Goal: Obtain resource: Download file/media

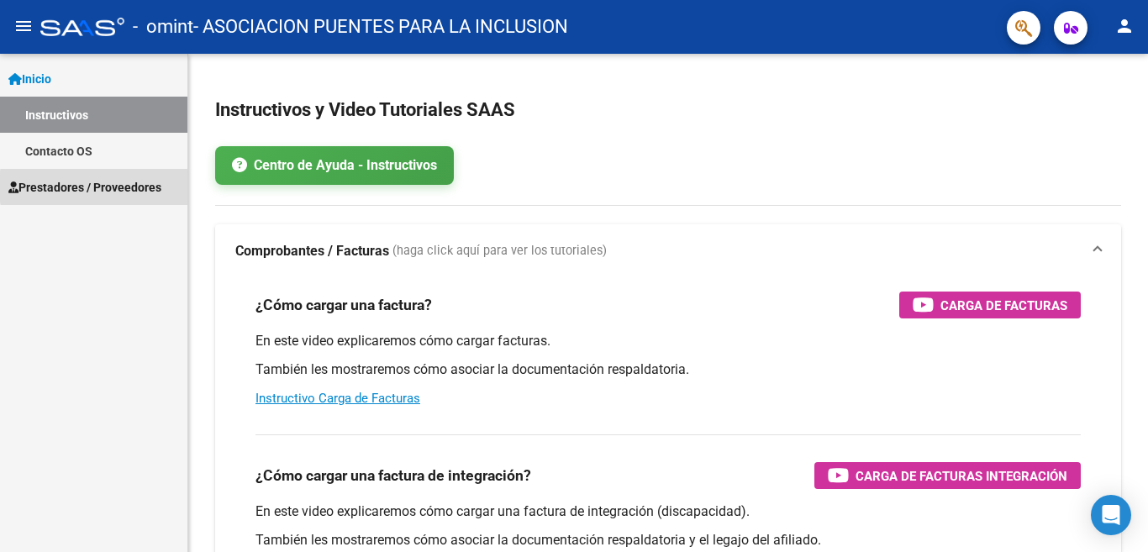
click at [142, 186] on span "Prestadores / Proveedores" at bounding box center [84, 187] width 153 height 18
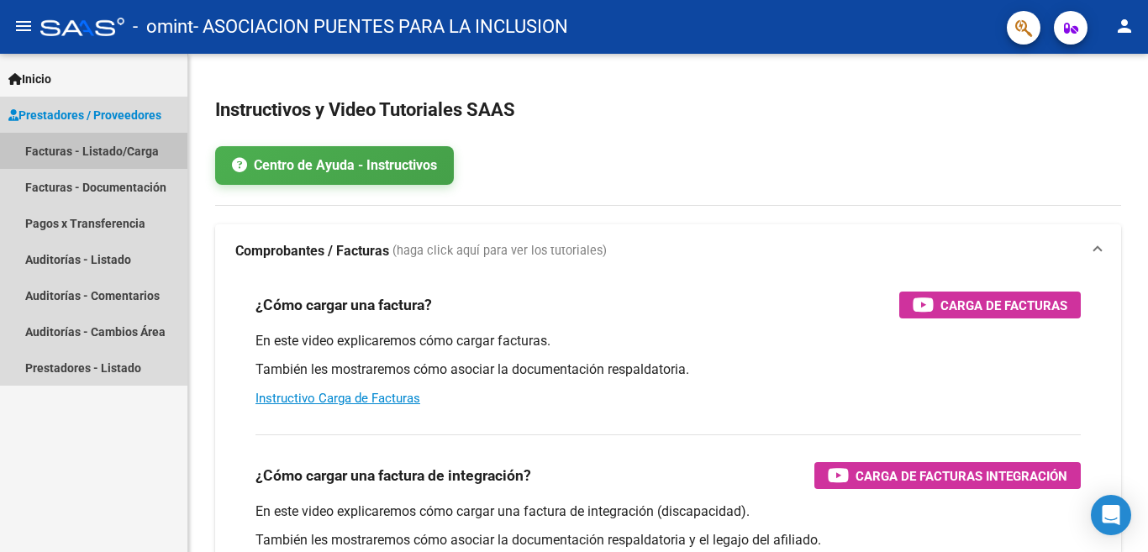
click at [128, 144] on link "Facturas - Listado/Carga" at bounding box center [93, 151] width 187 height 36
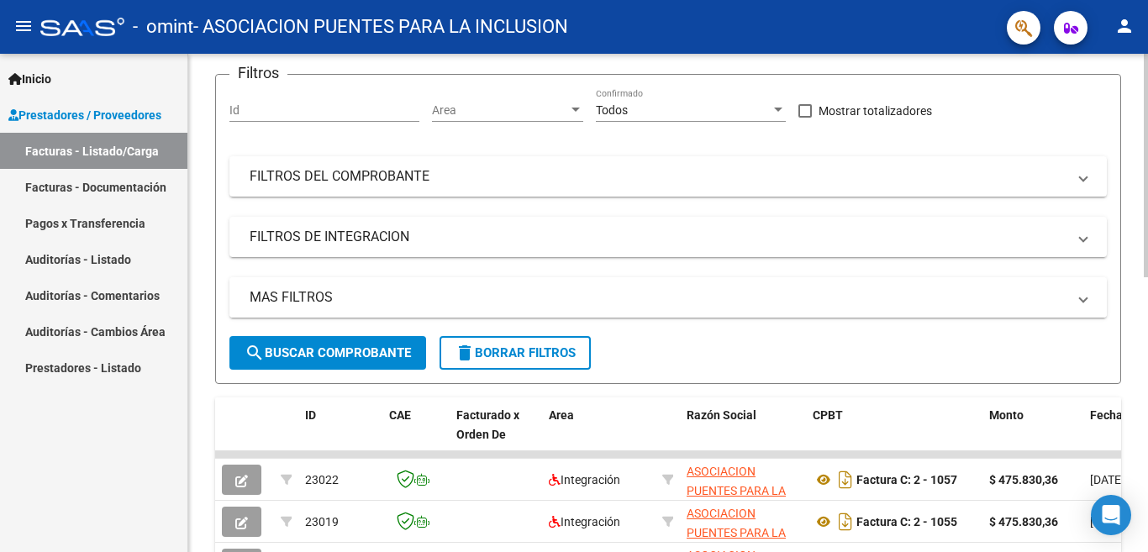
scroll to position [336, 0]
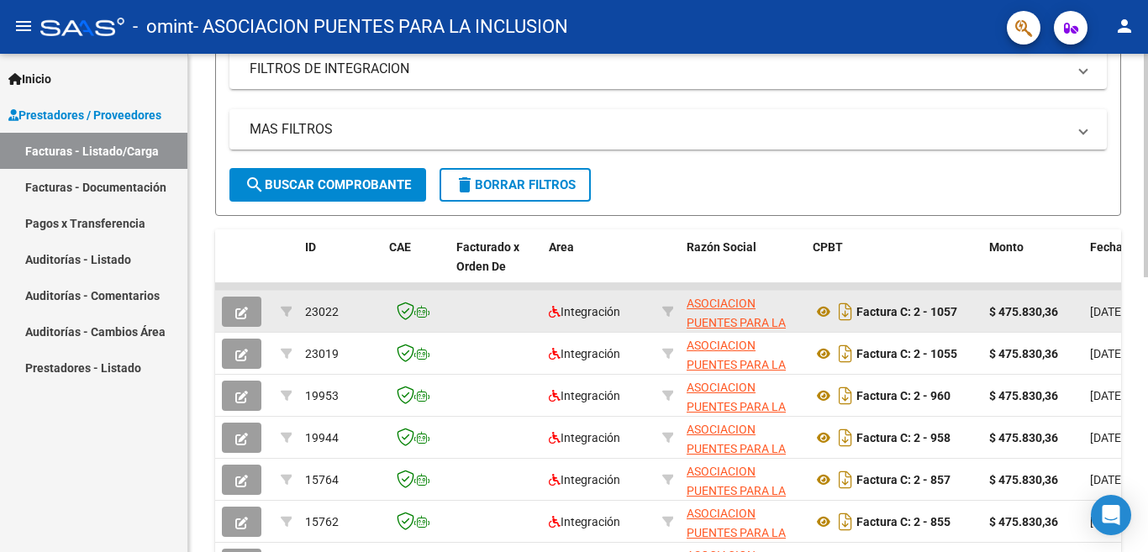
click at [240, 311] on icon "button" at bounding box center [241, 313] width 13 height 13
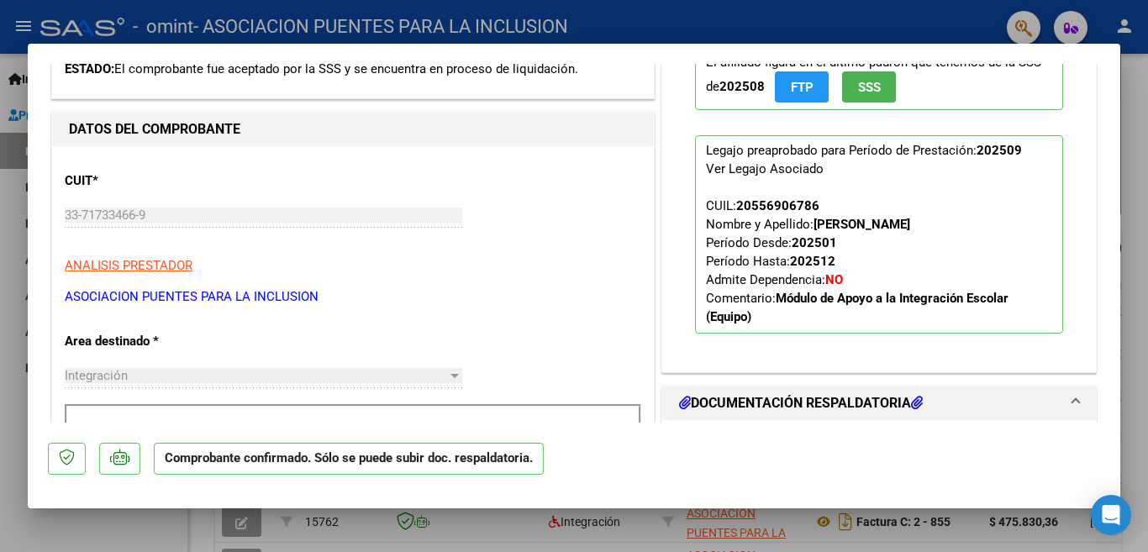
scroll to position [0, 0]
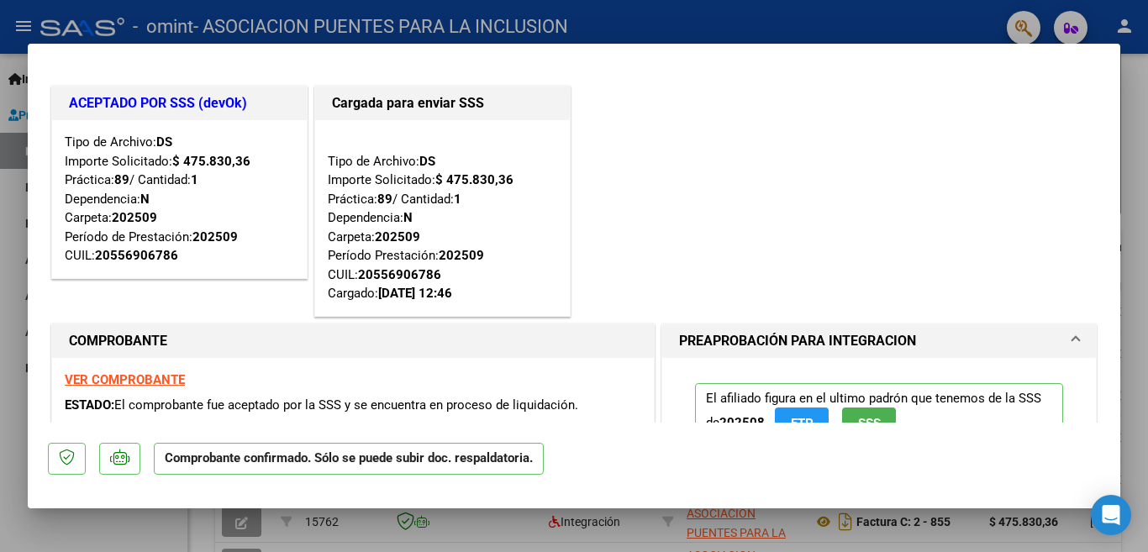
click at [889, 25] on div at bounding box center [574, 276] width 1148 height 552
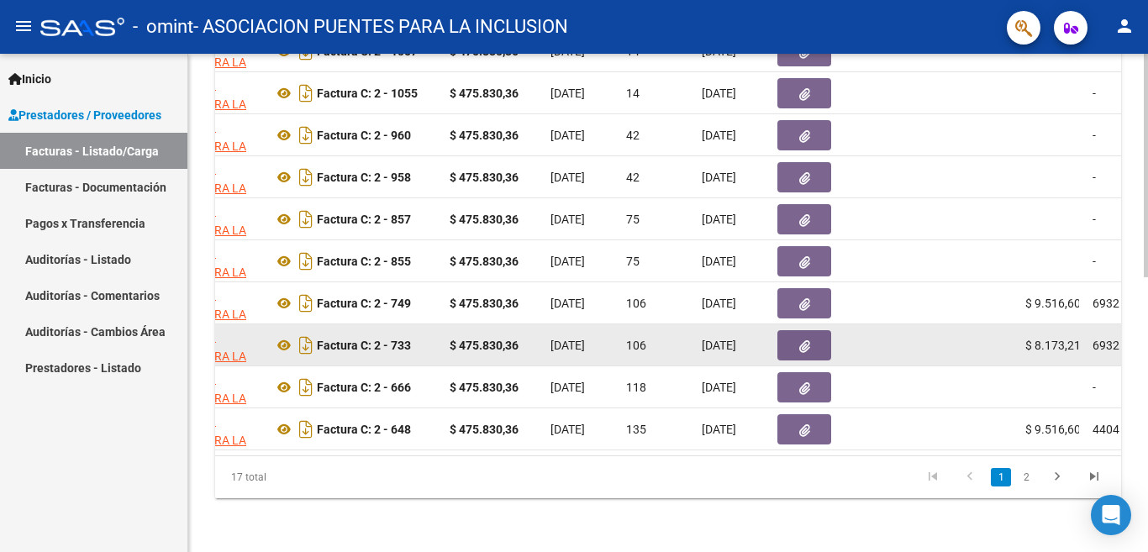
scroll to position [275, 0]
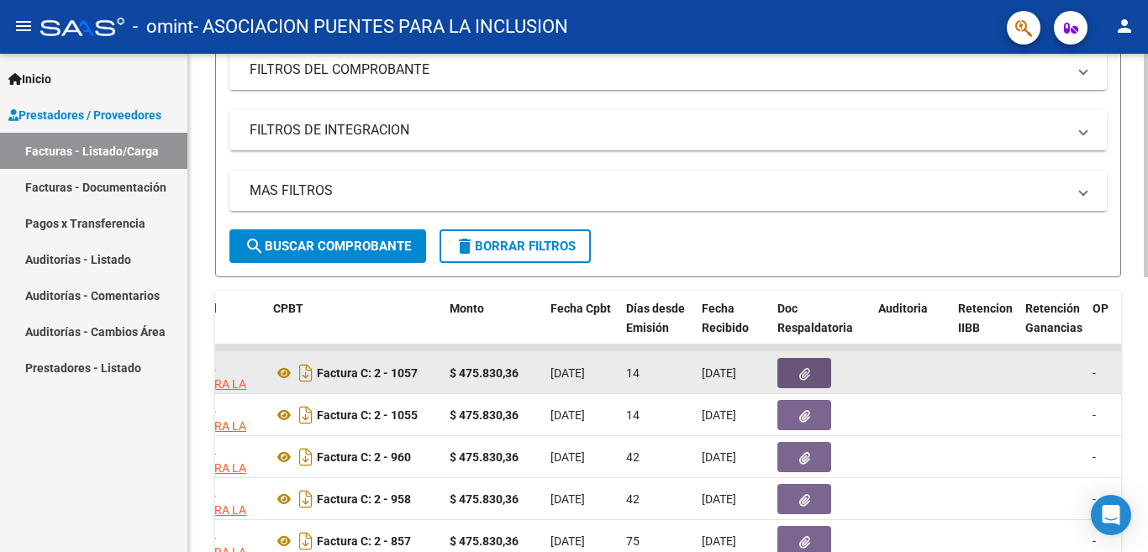
click at [800, 376] on icon "button" at bounding box center [804, 374] width 11 height 13
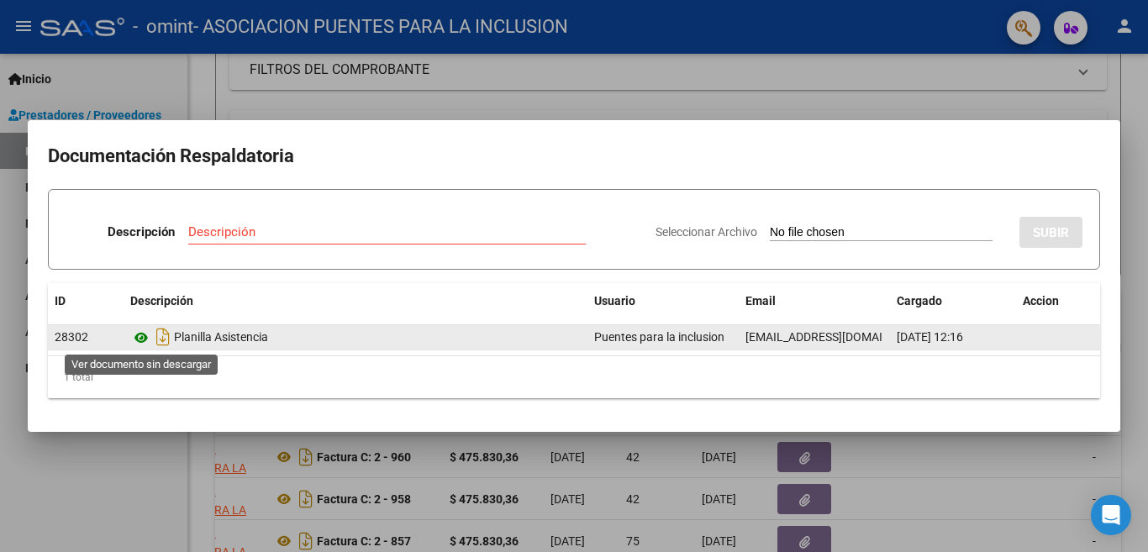
click at [139, 334] on icon at bounding box center [141, 338] width 22 height 20
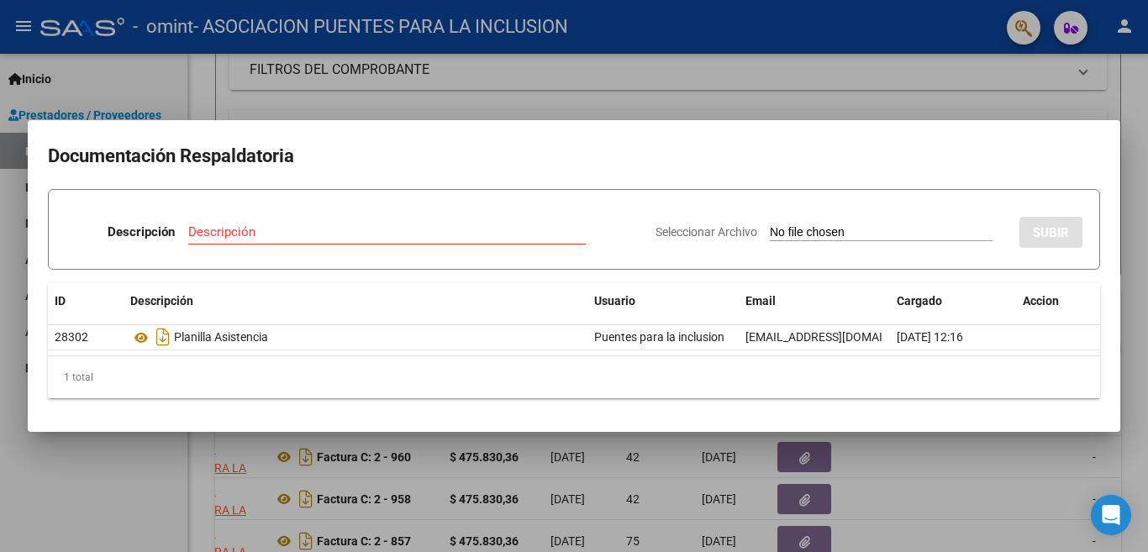
click at [901, 77] on div at bounding box center [574, 276] width 1148 height 552
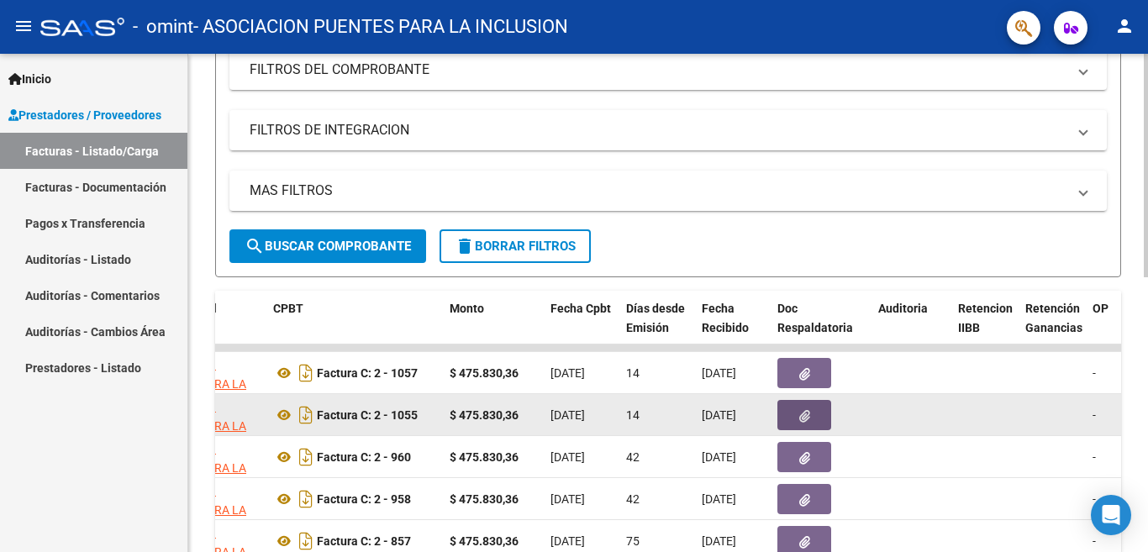
click at [806, 412] on icon "button" at bounding box center [804, 416] width 11 height 13
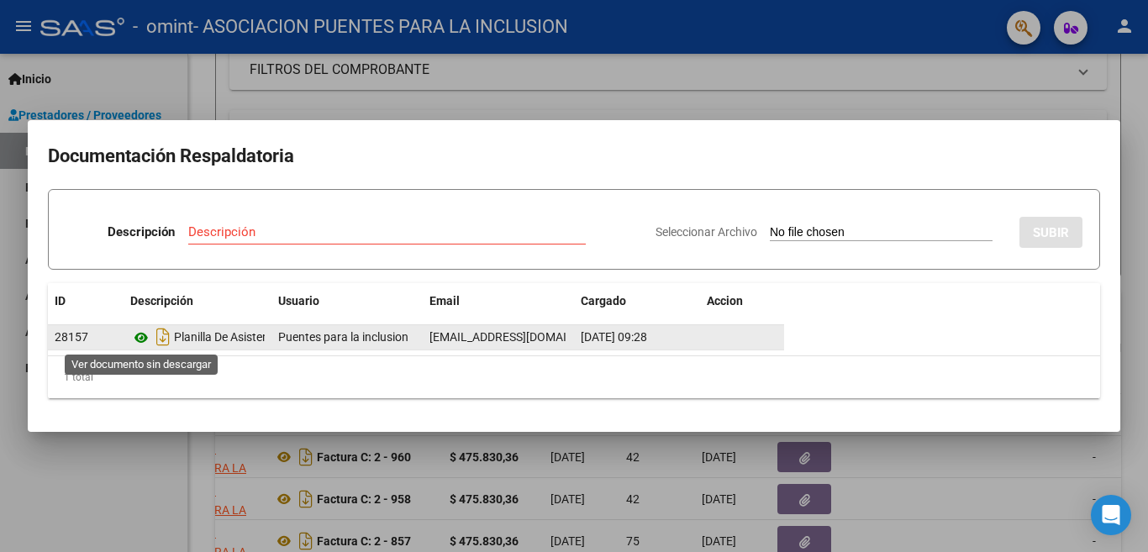
click at [140, 338] on icon at bounding box center [141, 338] width 22 height 20
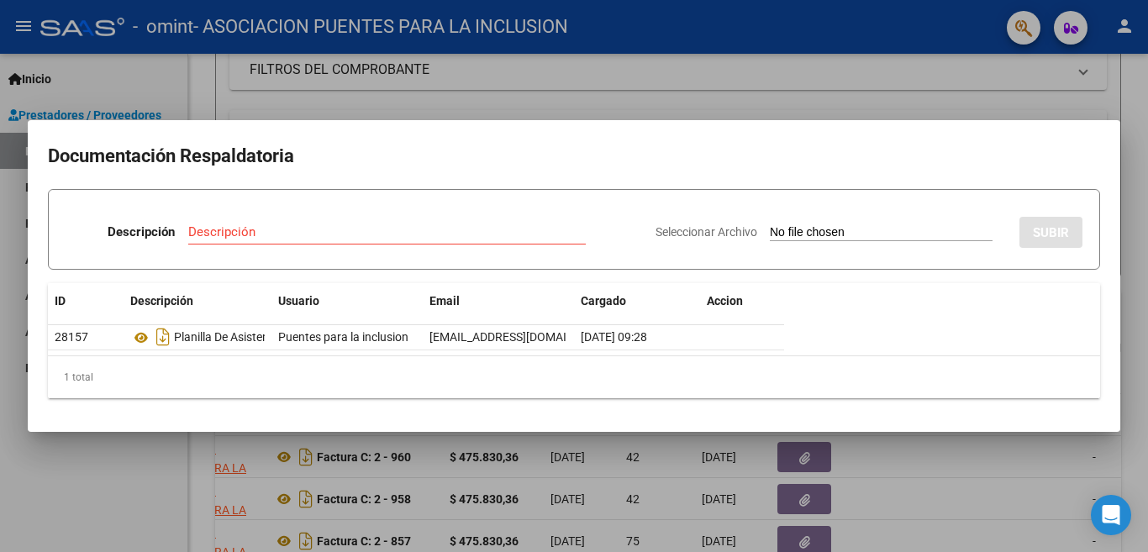
click at [473, 88] on div at bounding box center [574, 276] width 1148 height 552
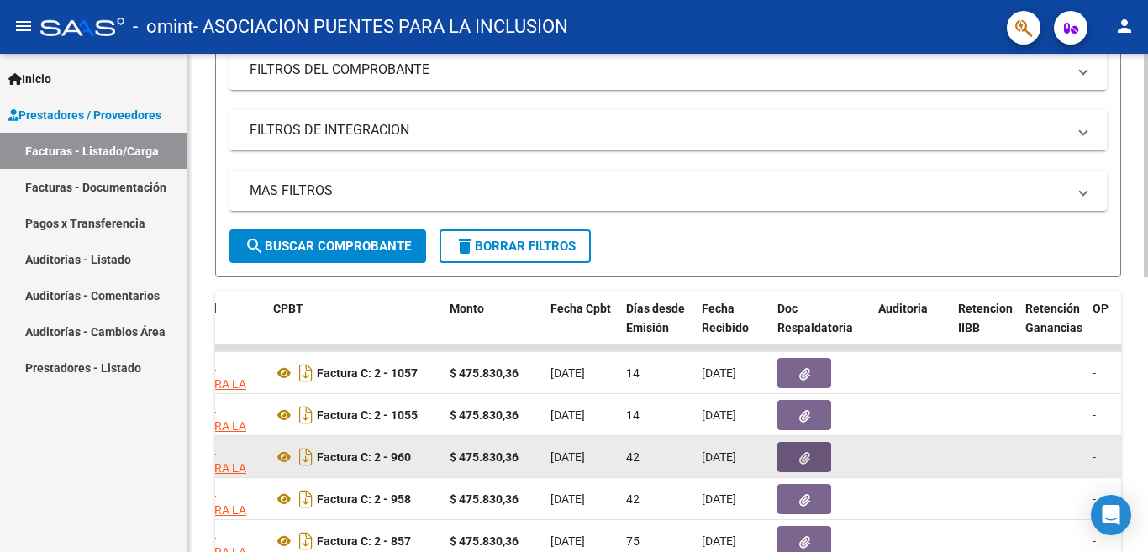
click at [802, 460] on icon "button" at bounding box center [804, 458] width 11 height 13
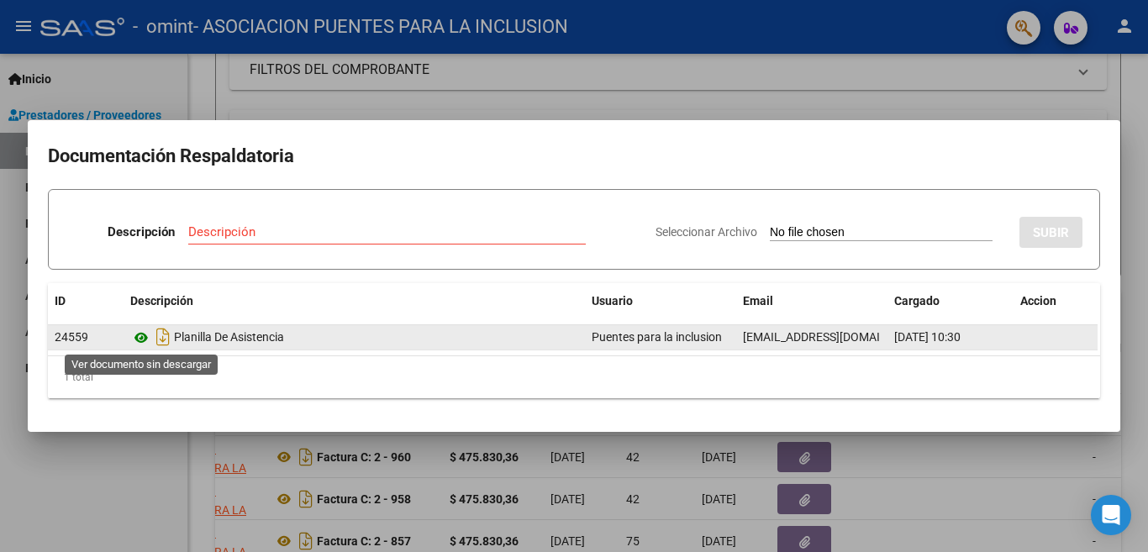
click at [139, 337] on icon at bounding box center [141, 338] width 22 height 20
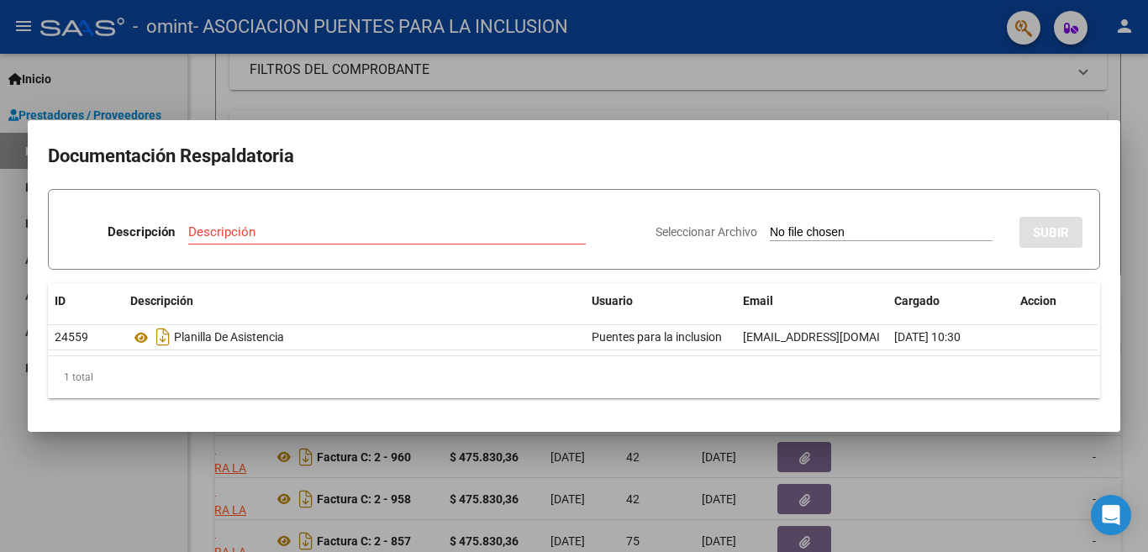
click at [573, 94] on div at bounding box center [574, 276] width 1148 height 552
